Goal: Task Accomplishment & Management: Use online tool/utility

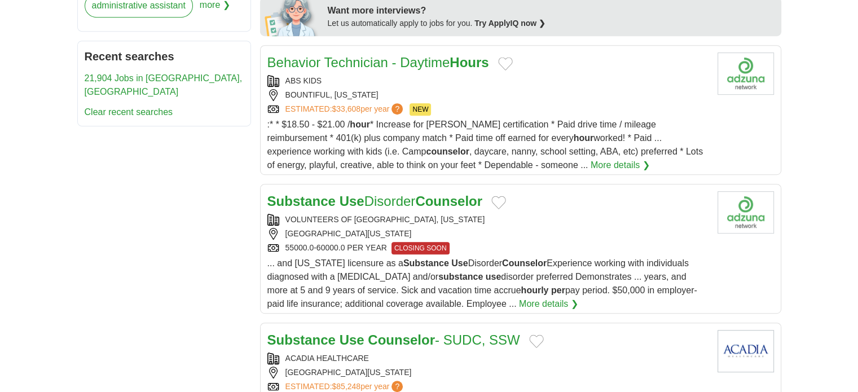
scroll to position [597, 0]
click at [478, 223] on div "VOLUNTEERS OF [GEOGRAPHIC_DATA], [US_STATE] [GEOGRAPHIC_DATA], [US_STATE], 8410…" at bounding box center [487, 233] width 441 height 41
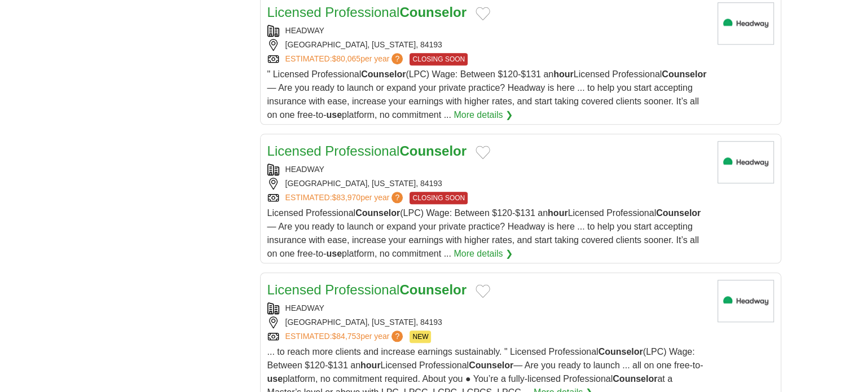
scroll to position [1132, 0]
click at [175, 253] on div "**********" at bounding box center [429, 210] width 704 height 2327
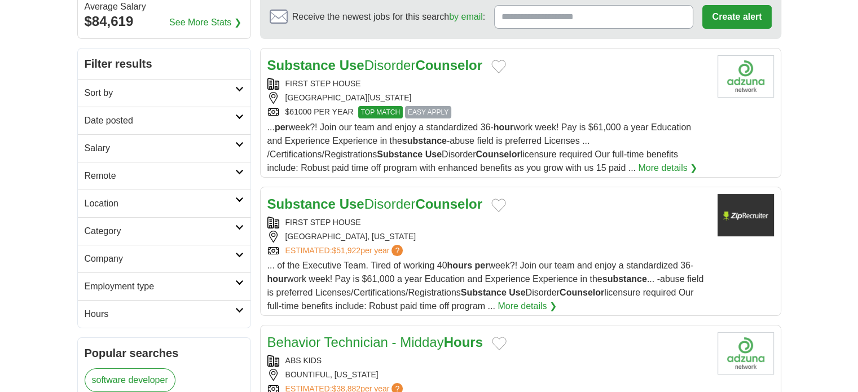
scroll to position [0, 0]
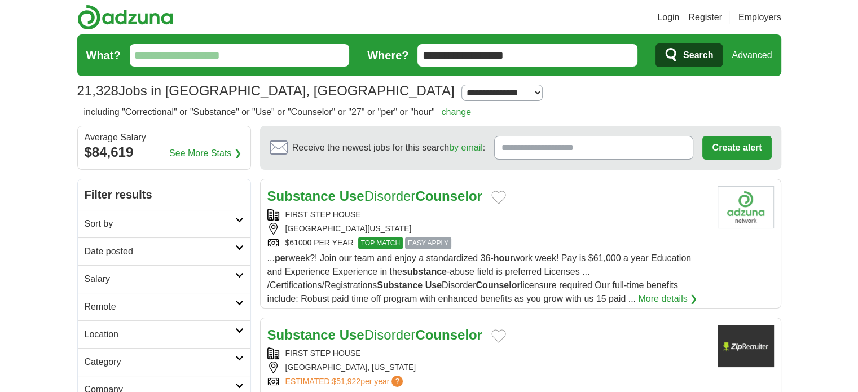
click at [506, 198] on button "Add to favorite jobs" at bounding box center [498, 198] width 15 height 14
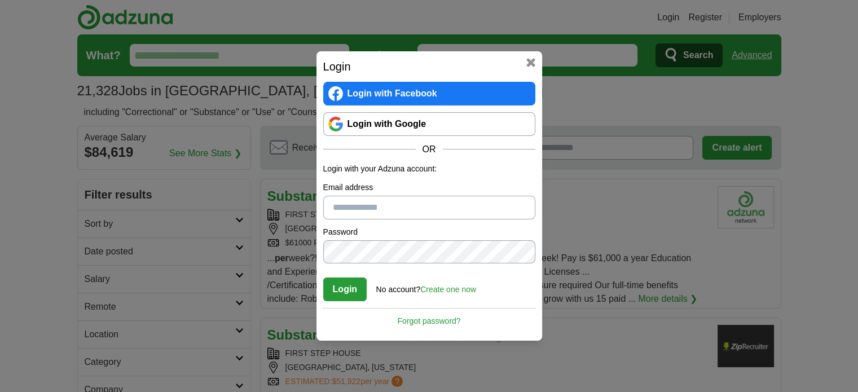
click at [531, 63] on button at bounding box center [530, 62] width 9 height 9
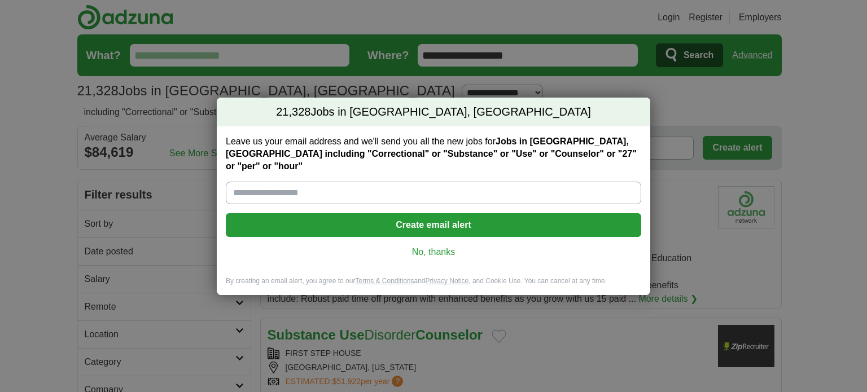
click at [445, 248] on link "No, thanks" at bounding box center [433, 252] width 397 height 12
